Goal: Task Accomplishment & Management: Complete application form

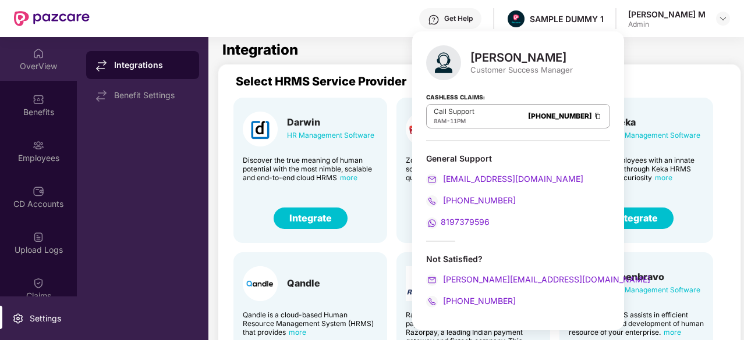
click at [49, 65] on div "OverView" at bounding box center [38, 67] width 77 height 12
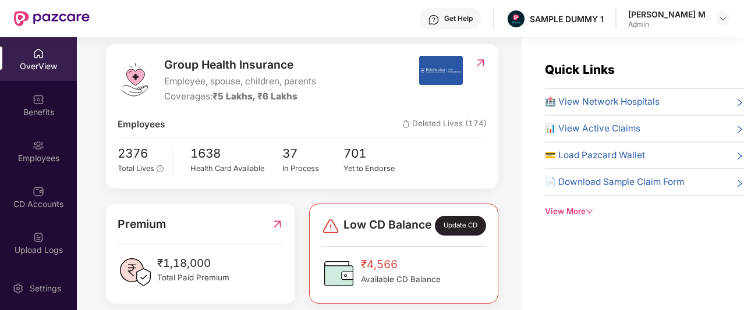
scroll to position [145, 0]
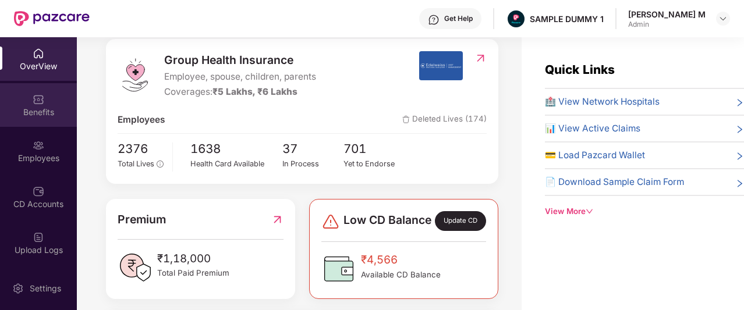
click at [31, 90] on div "Benefits" at bounding box center [38, 105] width 77 height 44
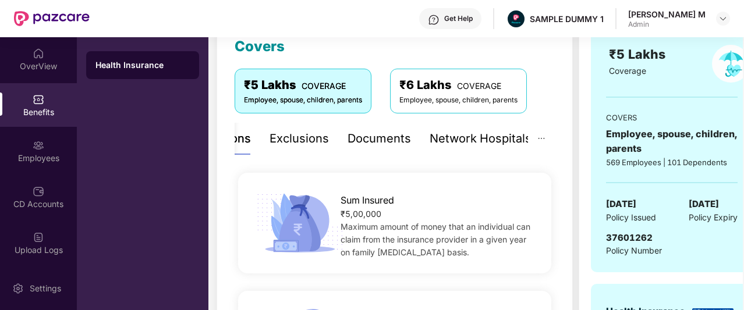
scroll to position [161, 0]
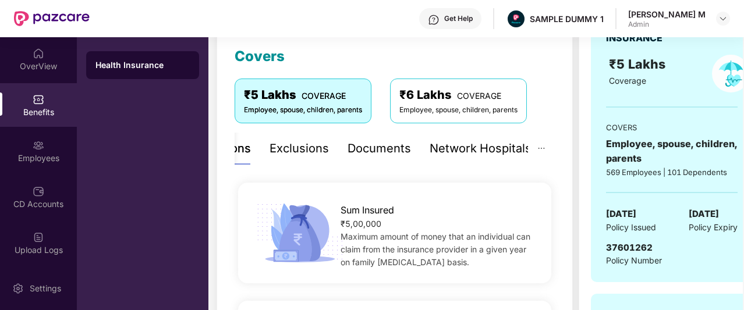
click at [377, 154] on div "Documents" at bounding box center [378, 149] width 63 height 18
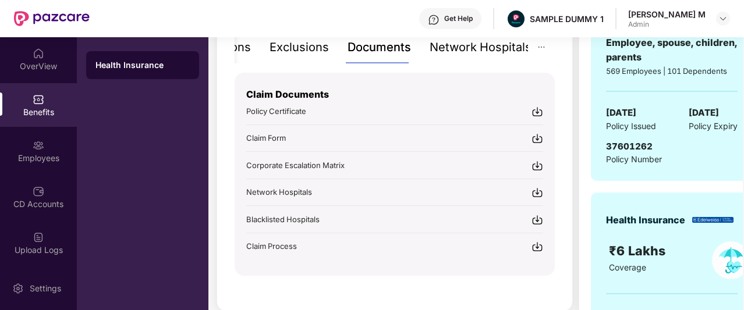
scroll to position [269, 0]
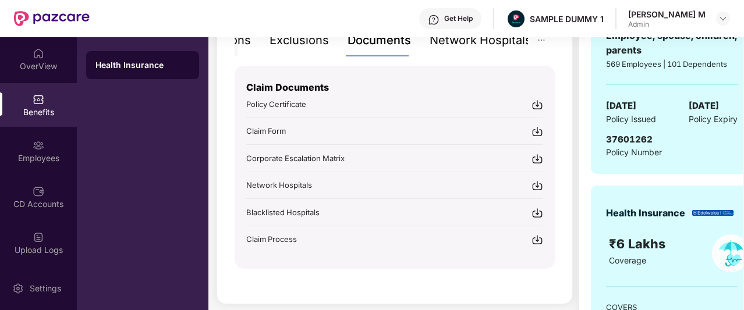
click at [452, 48] on div "Network Hospitals" at bounding box center [480, 40] width 102 height 18
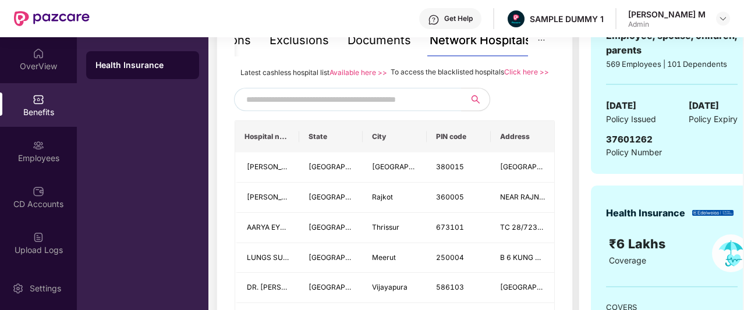
click at [371, 102] on span at bounding box center [347, 99] width 227 height 23
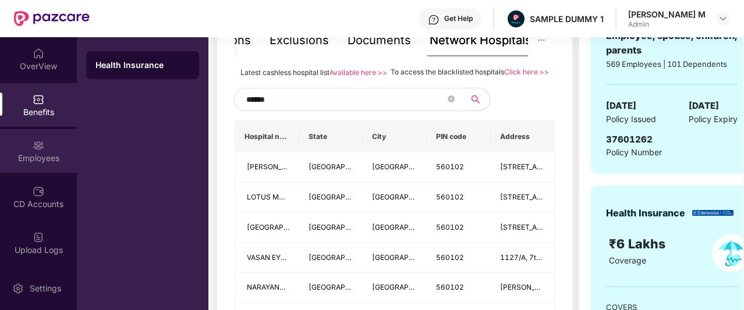
type input "******"
click at [47, 147] on div "Employees" at bounding box center [38, 151] width 77 height 44
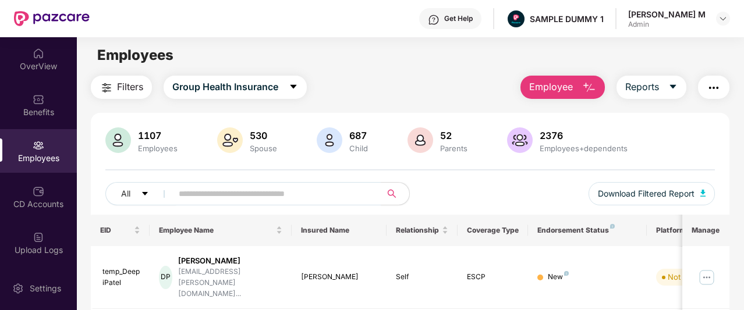
scroll to position [2, 0]
click at [532, 82] on span "Employee" at bounding box center [551, 87] width 44 height 15
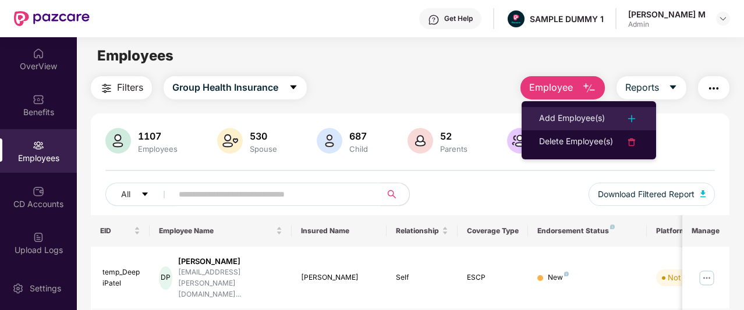
click at [533, 118] on li "Add Employee(s)" at bounding box center [588, 118] width 134 height 23
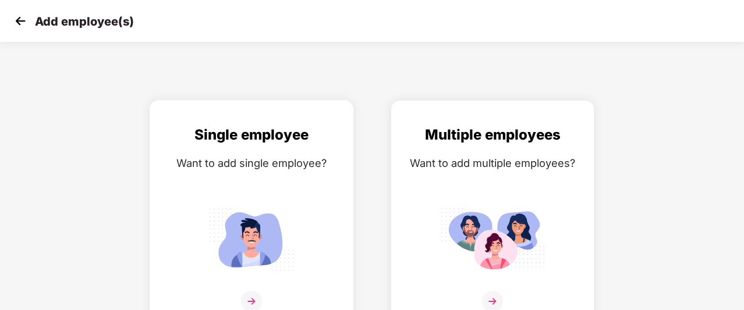
click at [283, 182] on div "Single employee Want to add single employee?" at bounding box center [251, 225] width 179 height 203
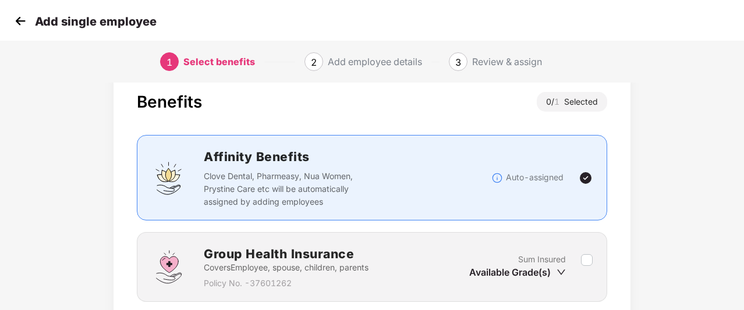
scroll to position [119, 0]
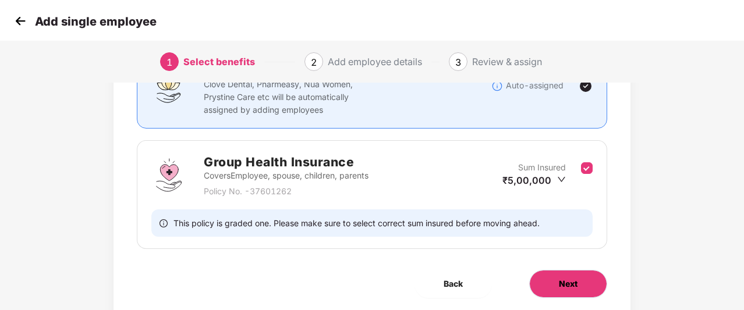
click at [566, 274] on button "Next" at bounding box center [568, 284] width 78 height 28
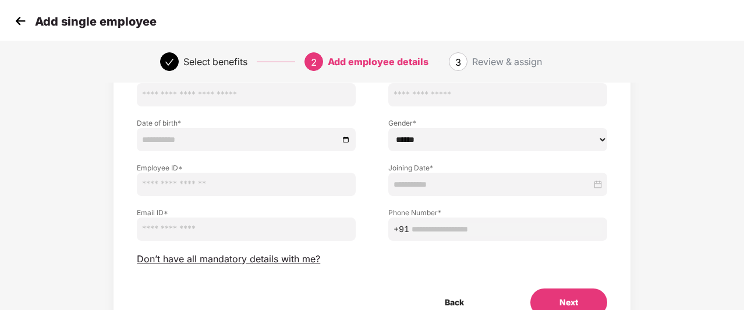
scroll to position [98, 0]
click at [286, 259] on span "Don’t have all mandatory details with me?" at bounding box center [228, 259] width 183 height 12
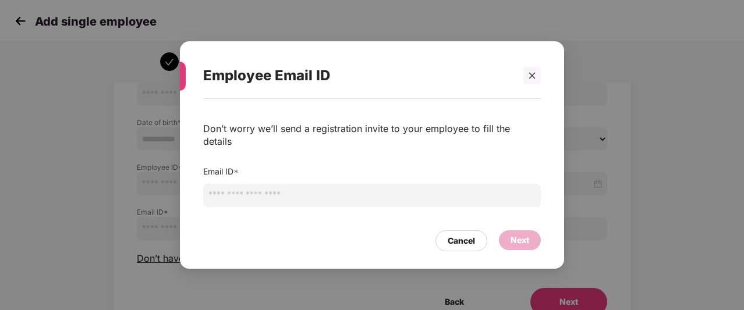
click at [357, 186] on input "email" at bounding box center [372, 195] width 338 height 23
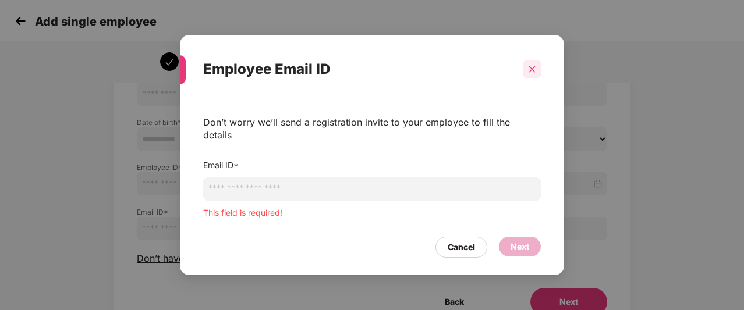
click at [526, 78] on div at bounding box center [531, 69] width 17 height 17
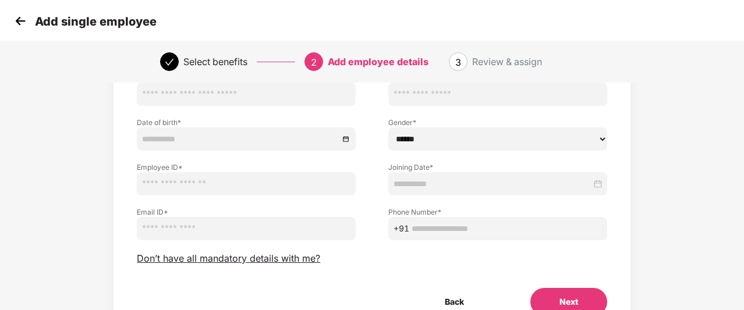
click at [20, 23] on img at bounding box center [20, 20] width 17 height 17
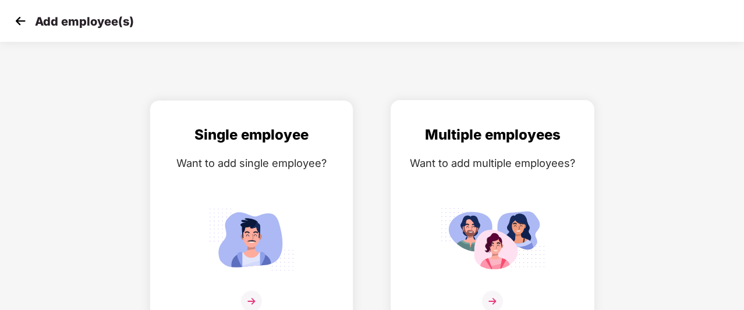
click at [428, 180] on div "Multiple employees Want to add multiple employees?" at bounding box center [492, 225] width 179 height 203
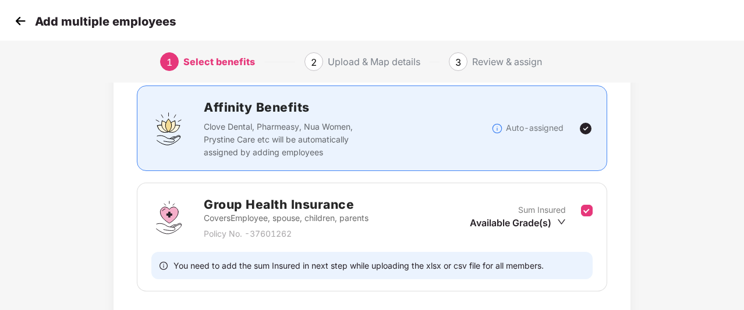
scroll to position [158, 0]
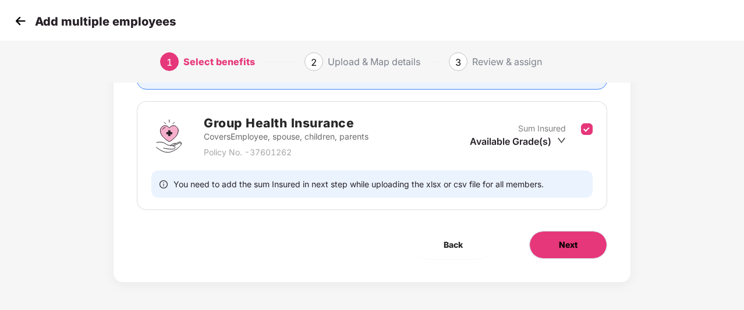
click at [571, 244] on span "Next" at bounding box center [568, 245] width 19 height 13
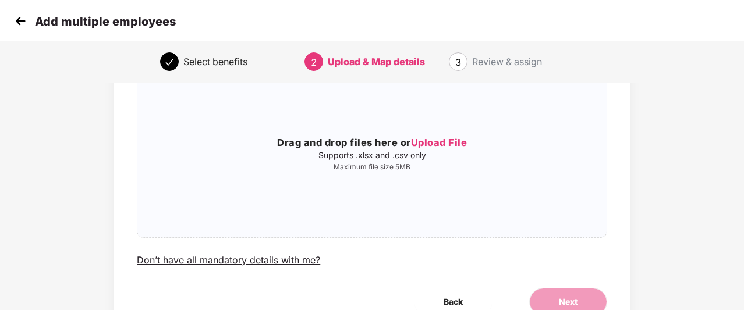
scroll to position [100, 0]
click at [23, 20] on img at bounding box center [20, 20] width 17 height 17
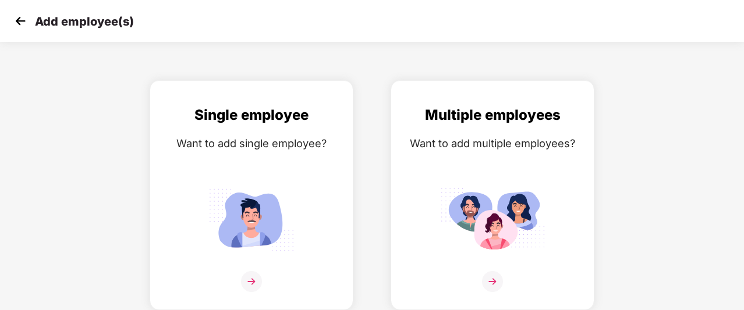
scroll to position [0, 0]
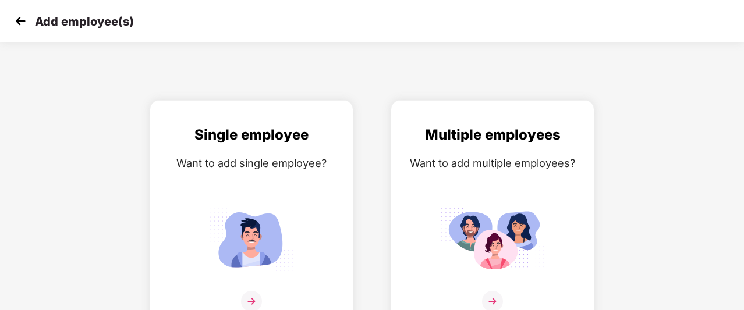
click at [23, 20] on img at bounding box center [20, 20] width 17 height 17
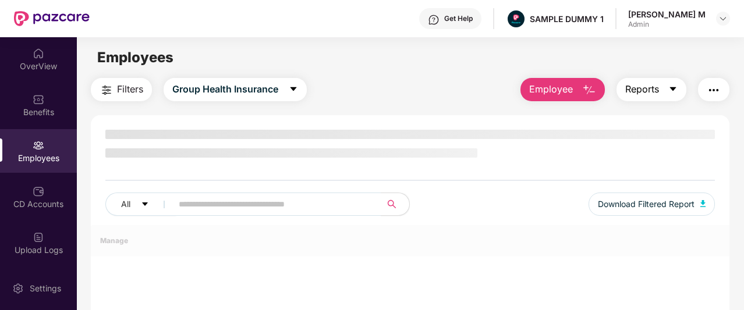
click at [645, 95] on span "Reports" at bounding box center [642, 89] width 34 height 15
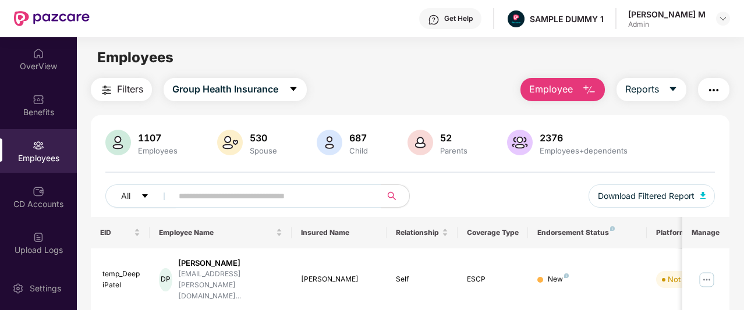
click at [718, 89] on img "button" at bounding box center [713, 90] width 14 height 14
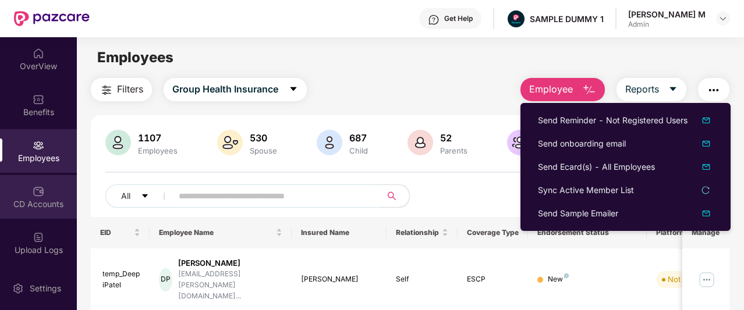
click at [36, 191] on img at bounding box center [39, 192] width 12 height 12
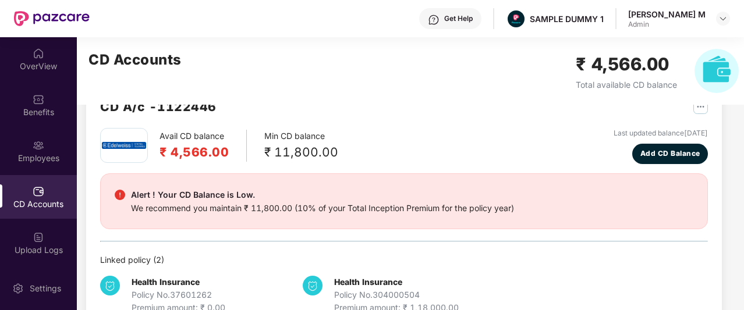
scroll to position [36, 0]
click at [638, 150] on button "Add CD Balance" at bounding box center [670, 153] width 76 height 20
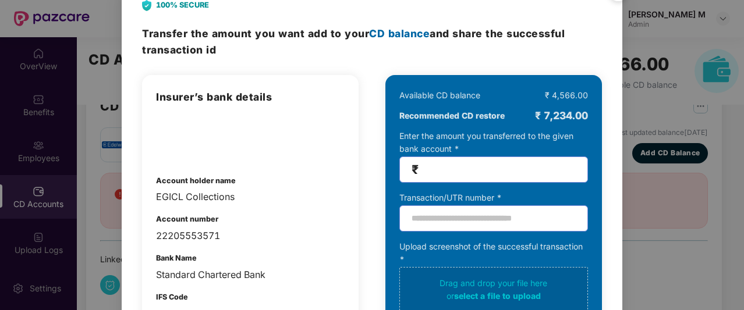
scroll to position [0, 0]
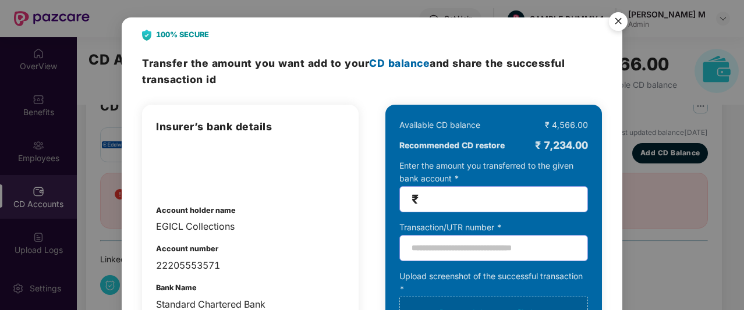
click at [625, 19] on img "Close" at bounding box center [618, 23] width 33 height 33
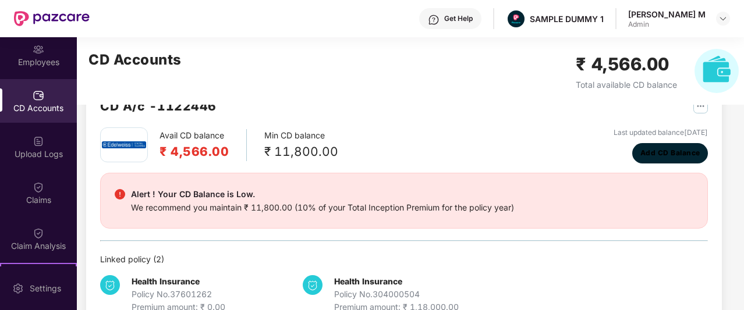
scroll to position [102, 0]
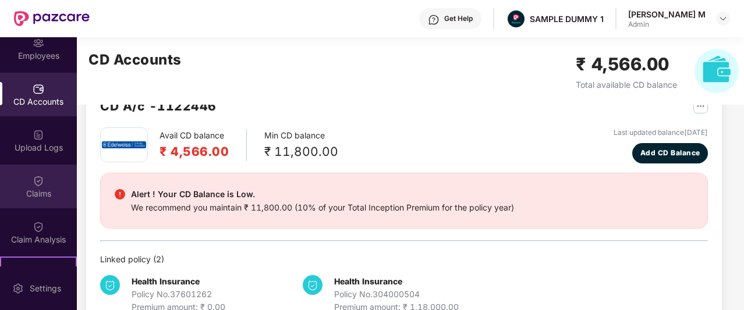
click at [30, 195] on div "Claims" at bounding box center [38, 194] width 77 height 12
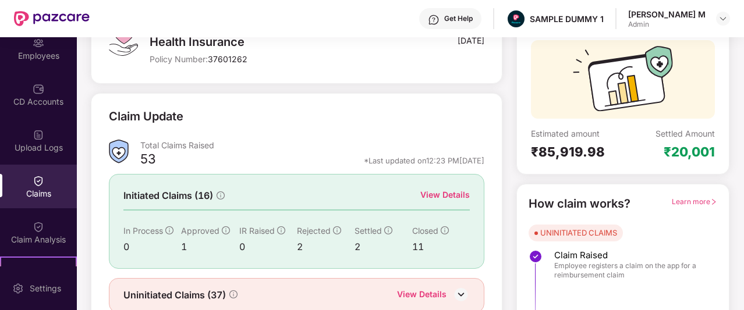
scroll to position [98, 0]
click at [432, 188] on div "View Details" at bounding box center [444, 194] width 49 height 13
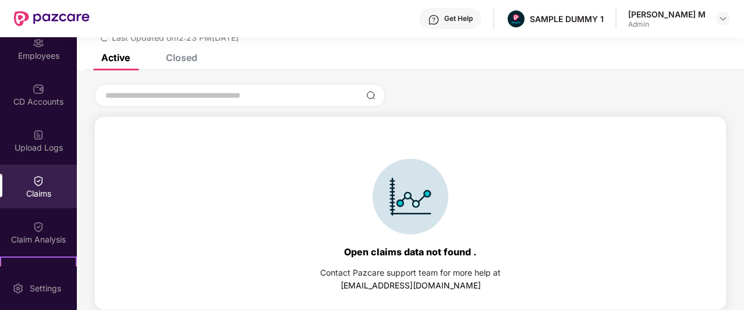
scroll to position [50, 0]
click at [183, 65] on div "Closed" at bounding box center [172, 58] width 49 height 26
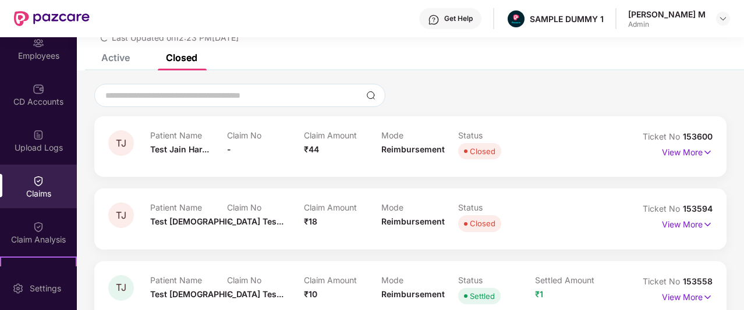
scroll to position [98, 0]
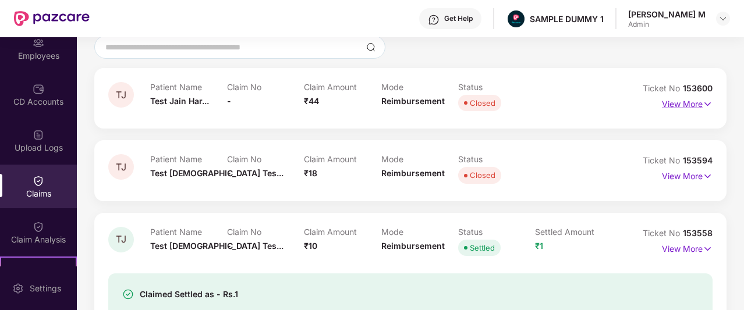
click at [673, 104] on p "View More" at bounding box center [687, 103] width 51 height 16
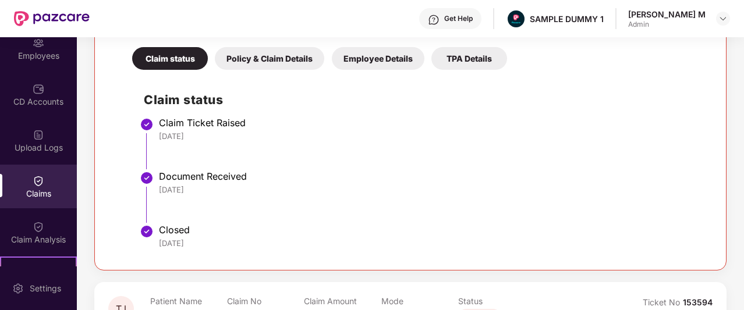
scroll to position [246, 0]
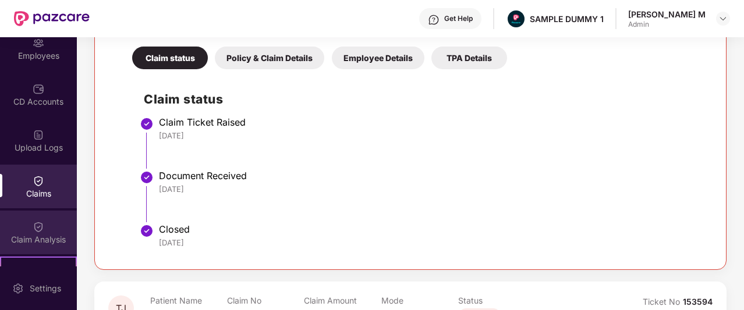
click at [47, 233] on div "Claim Analysis" at bounding box center [38, 233] width 77 height 44
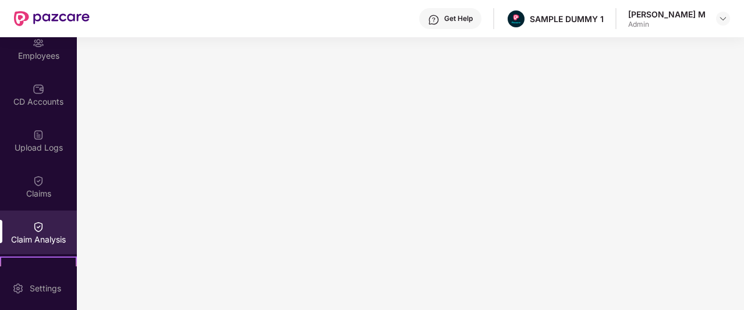
click at [481, 23] on div "Get Help" at bounding box center [450, 18] width 62 height 21
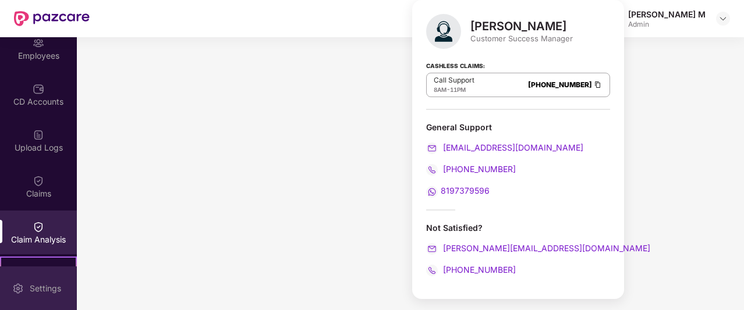
click at [43, 285] on div "Settings" at bounding box center [45, 289] width 38 height 12
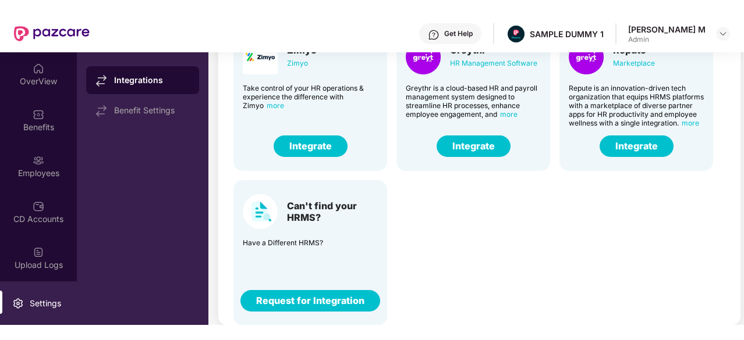
scroll to position [79, 0]
